Goal: Communication & Community: Answer question/provide support

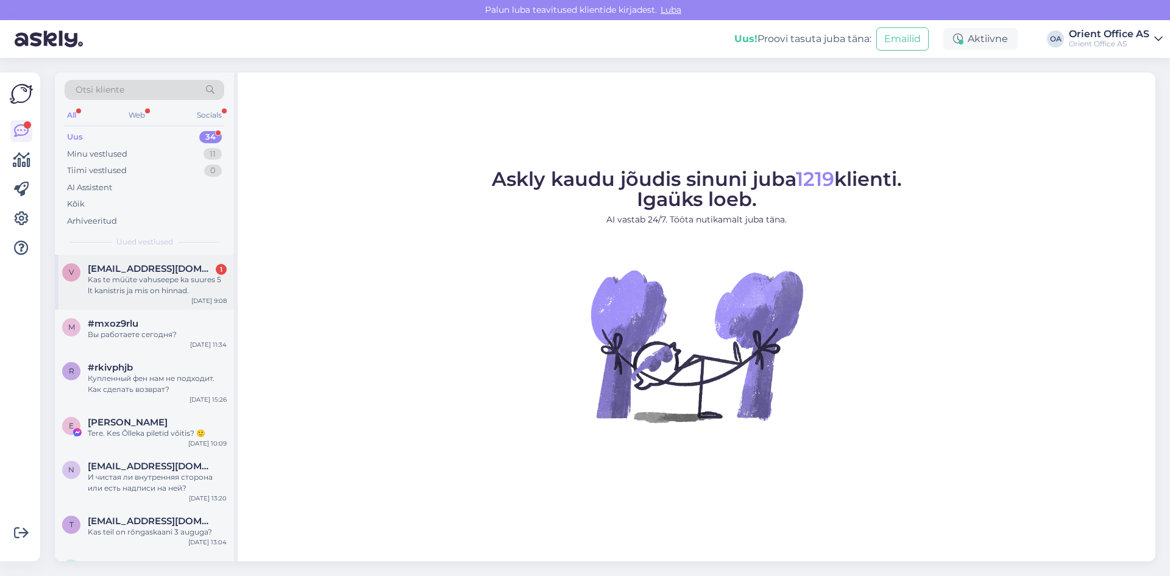
click at [120, 260] on div "v [EMAIL_ADDRESS][DOMAIN_NAME] 1 Kas te müüte vahuseepe ka suures 5 lt kanistri…" at bounding box center [144, 282] width 179 height 55
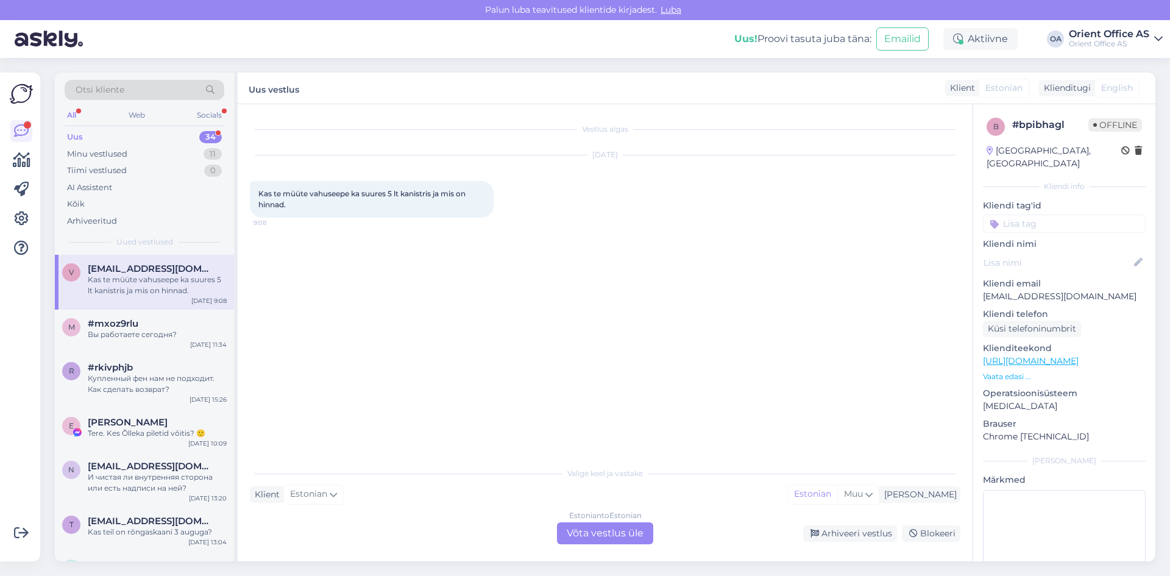
click at [583, 531] on div "Estonian to Estonian Võta vestlus üle" at bounding box center [605, 533] width 96 height 22
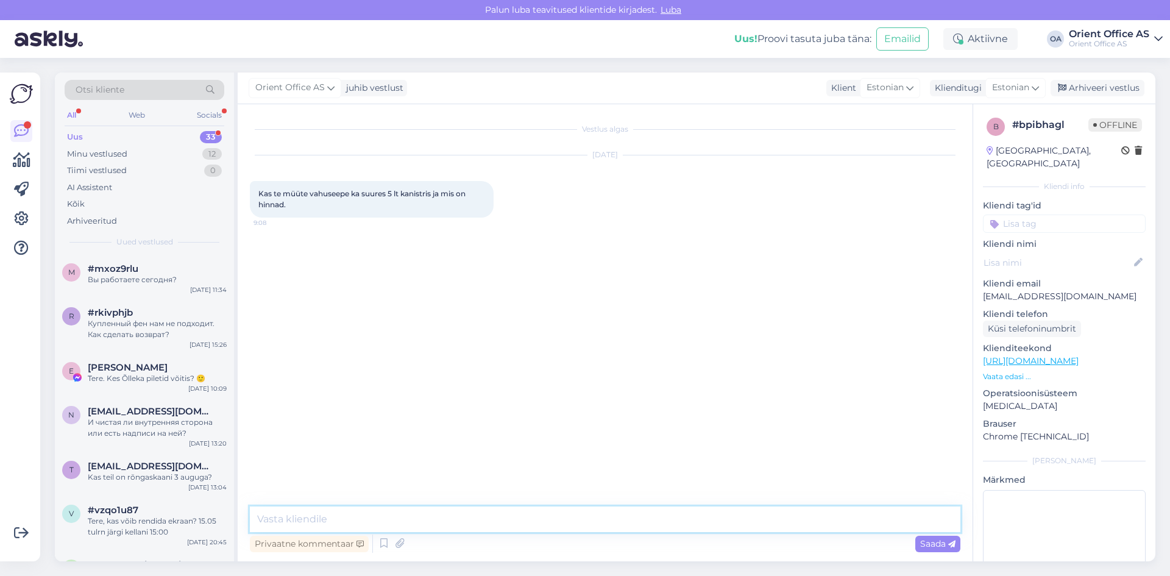
click at [379, 521] on textarea at bounding box center [605, 520] width 711 height 26
type textarea "Tere! Müüme ikka, kohe täpsustan kehtiva hinna"
paste textarea "Vahuseep Grite 5l"
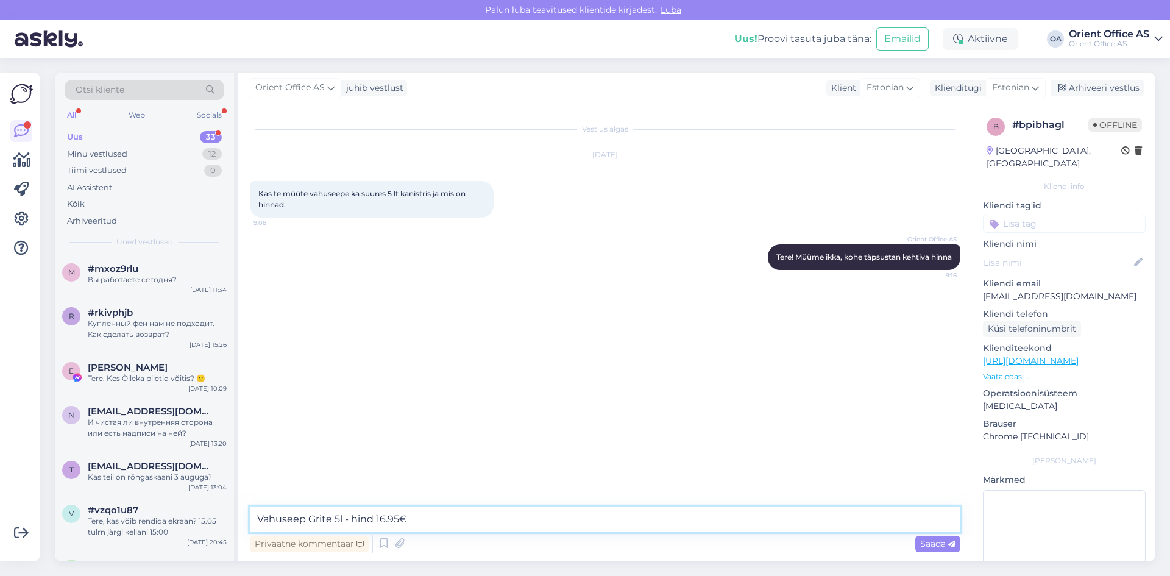
type textarea "Vahuseep Grite 5l - hind 16.95€"
click at [374, 525] on textarea at bounding box center [605, 520] width 711 height 26
click at [596, 522] on textarea at bounding box center [605, 520] width 711 height 26
